Goal: Information Seeking & Learning: Learn about a topic

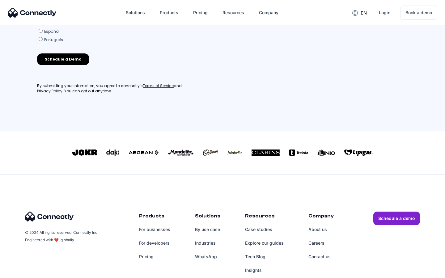
scroll to position [271, 0]
